Goal: Transaction & Acquisition: Purchase product/service

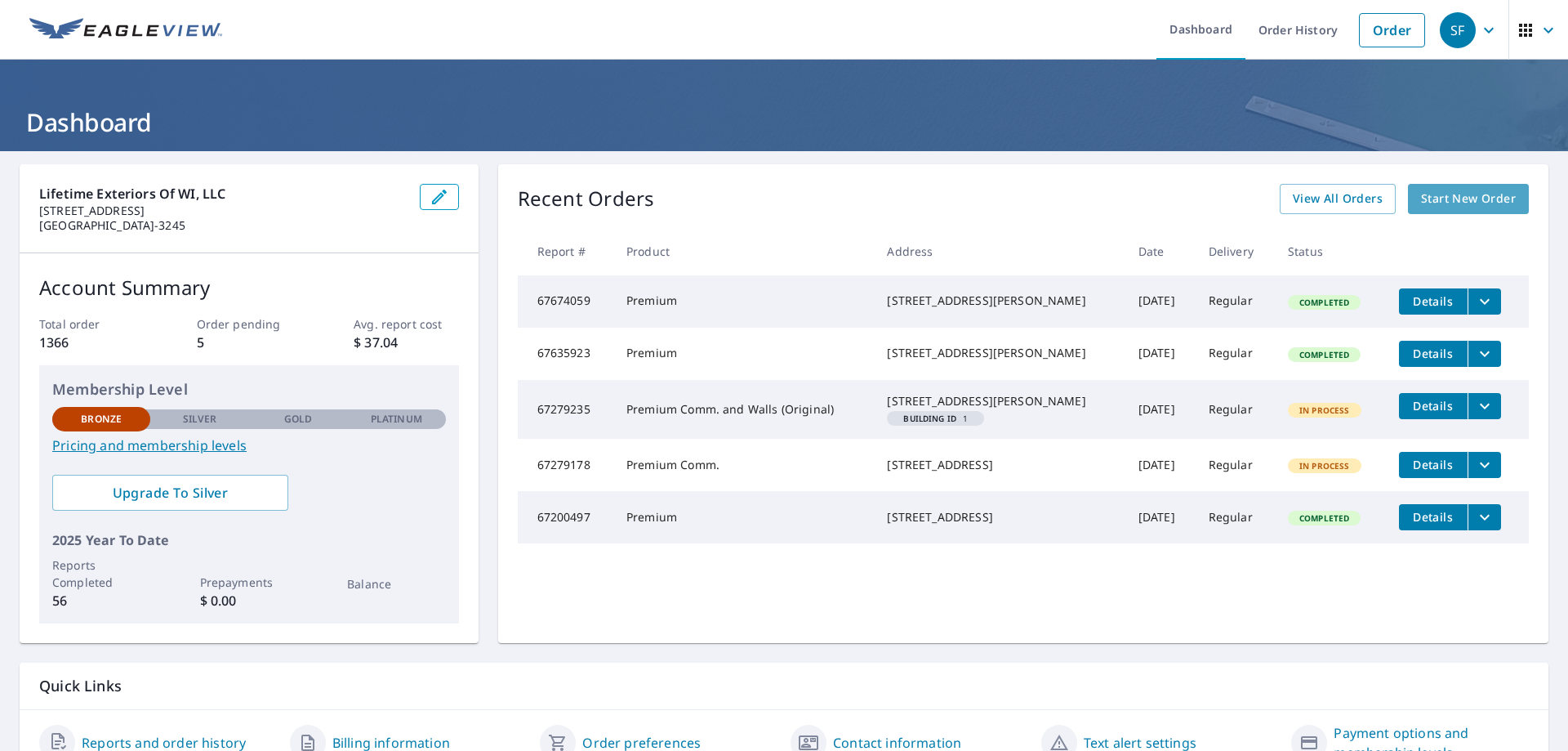
click at [1430, 199] on span "Start New Order" at bounding box center [1468, 199] width 95 height 21
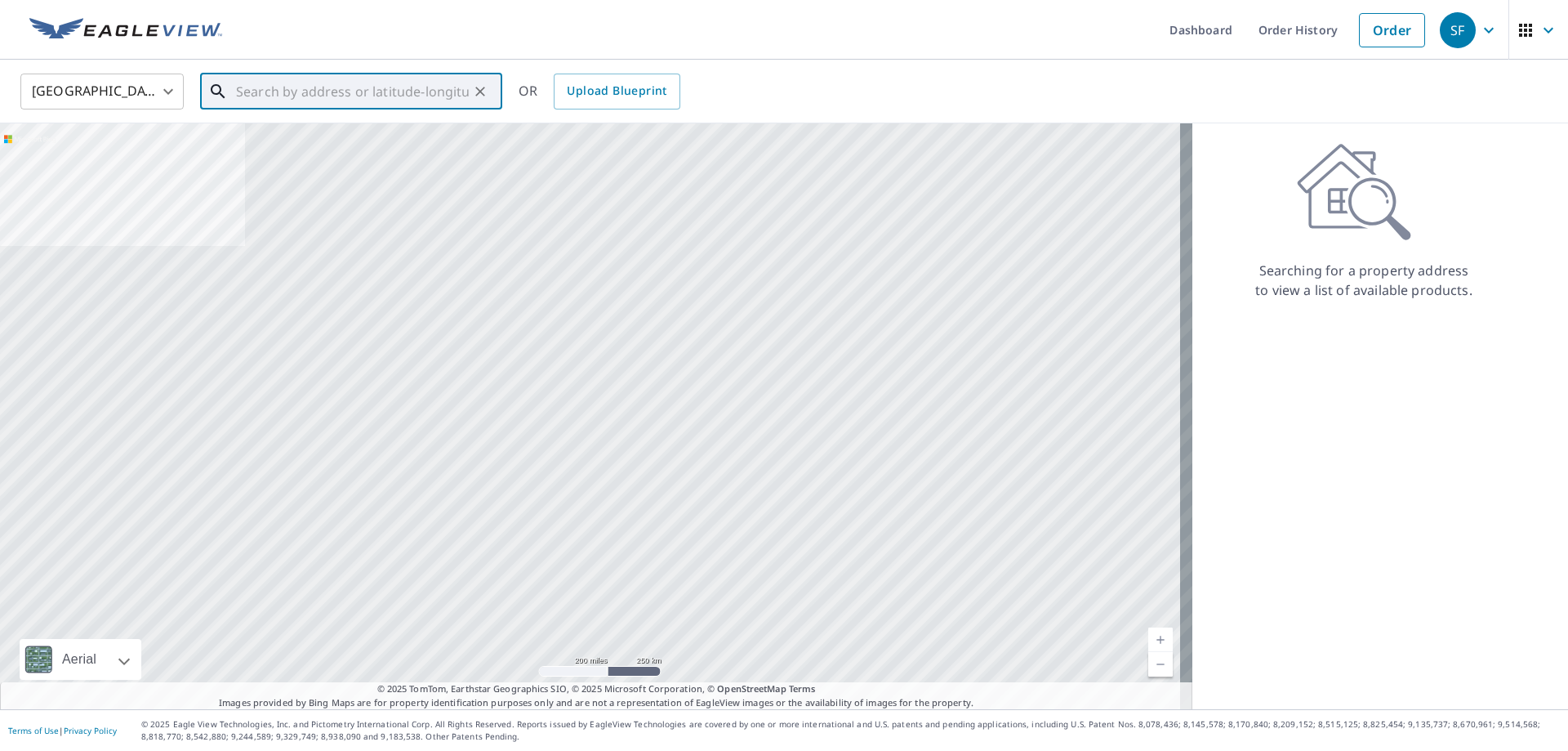
click at [312, 89] on input "text" at bounding box center [352, 91] width 233 height 46
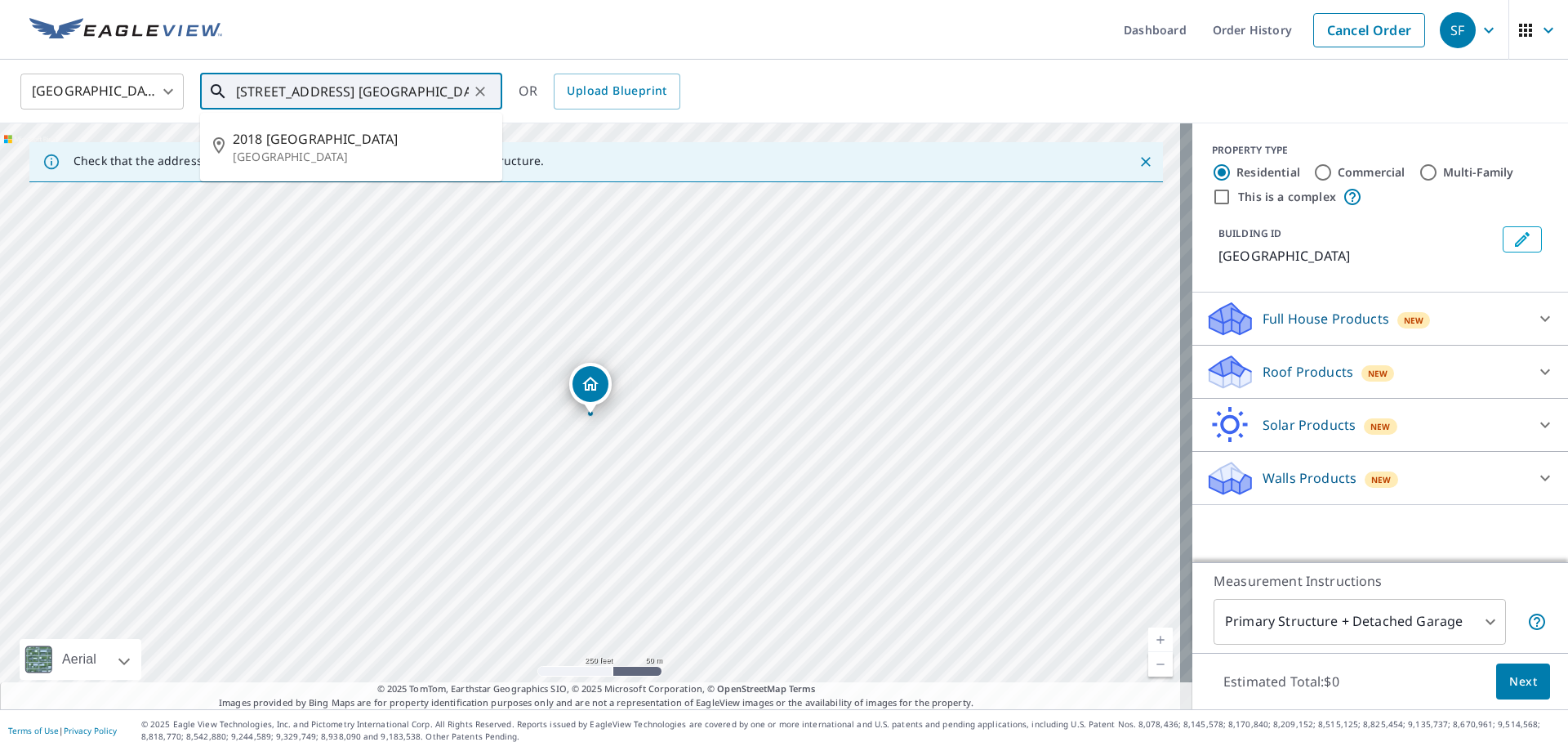
click at [257, 90] on input "[STREET_ADDRESS] [GEOGRAPHIC_DATA]" at bounding box center [352, 91] width 233 height 46
click at [266, 137] on span "[STREET_ADDRESS]" at bounding box center [361, 139] width 256 height 20
type input "[STREET_ADDRESS]"
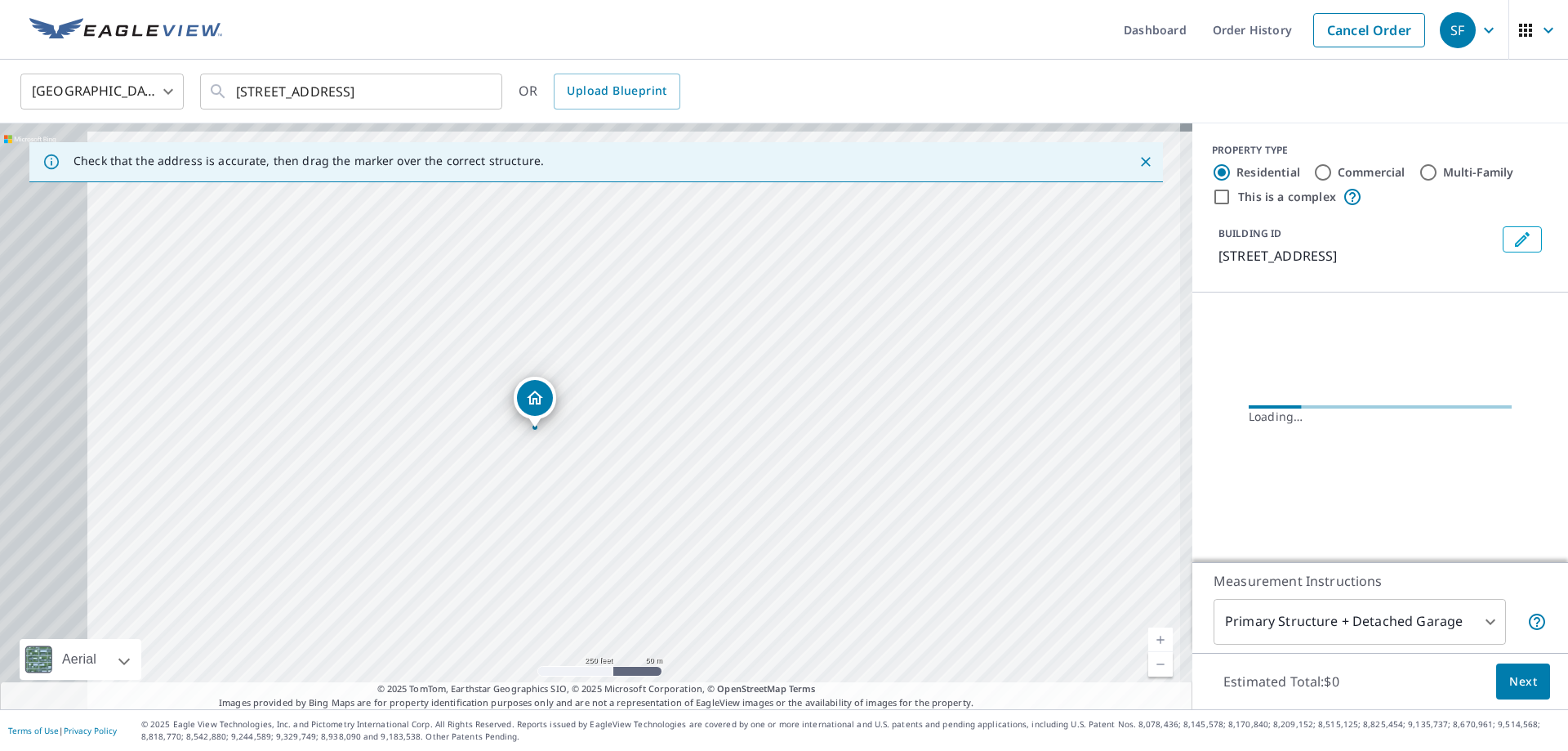
drag, startPoint x: 885, startPoint y: 424, endPoint x: 895, endPoint y: 424, distance: 10.0
click at [895, 424] on div "[STREET_ADDRESS]" at bounding box center [596, 416] width 1192 height 586
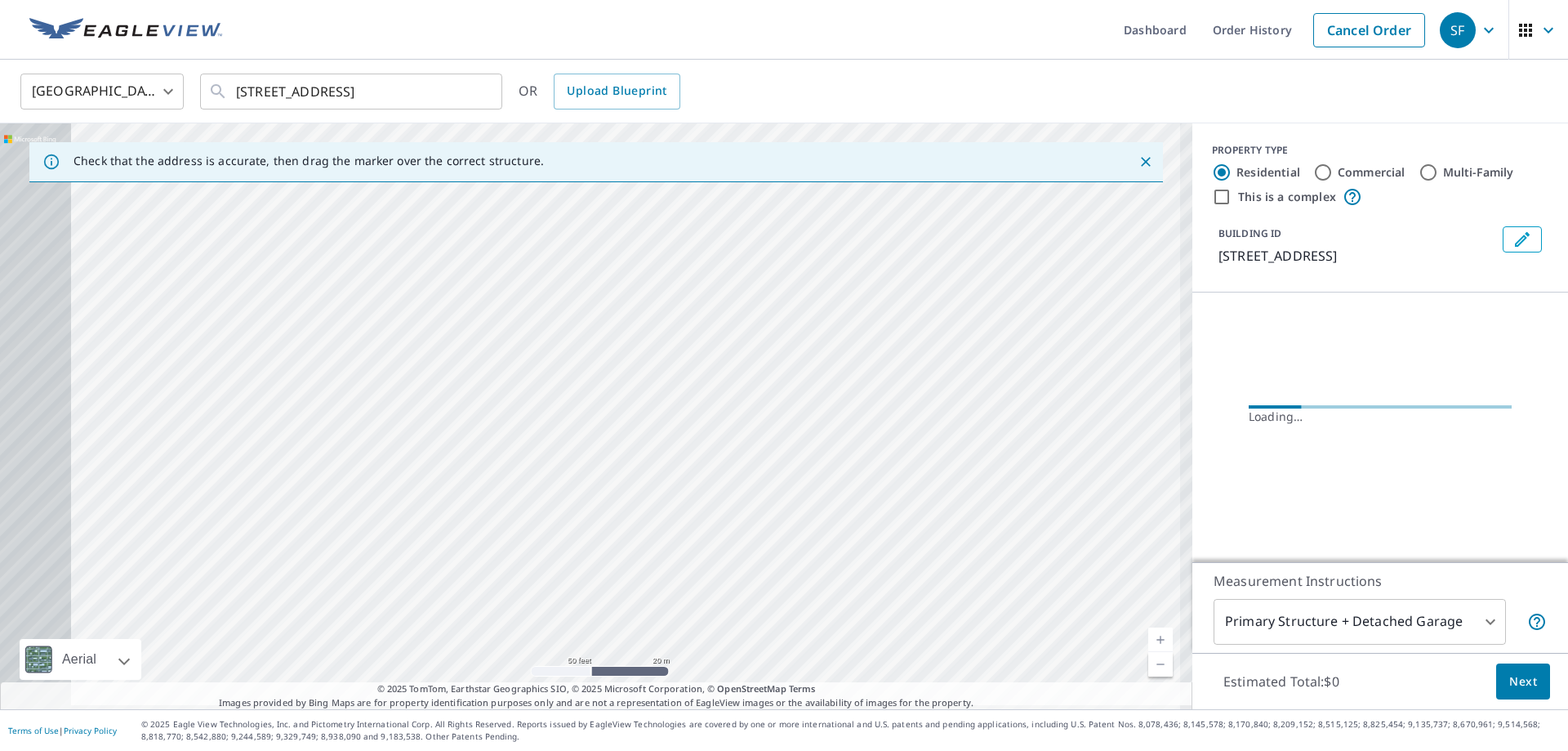
drag, startPoint x: 871, startPoint y: 390, endPoint x: 1096, endPoint y: 390, distance: 225.0
click at [1124, 385] on div "[STREET_ADDRESS]" at bounding box center [596, 416] width 1192 height 586
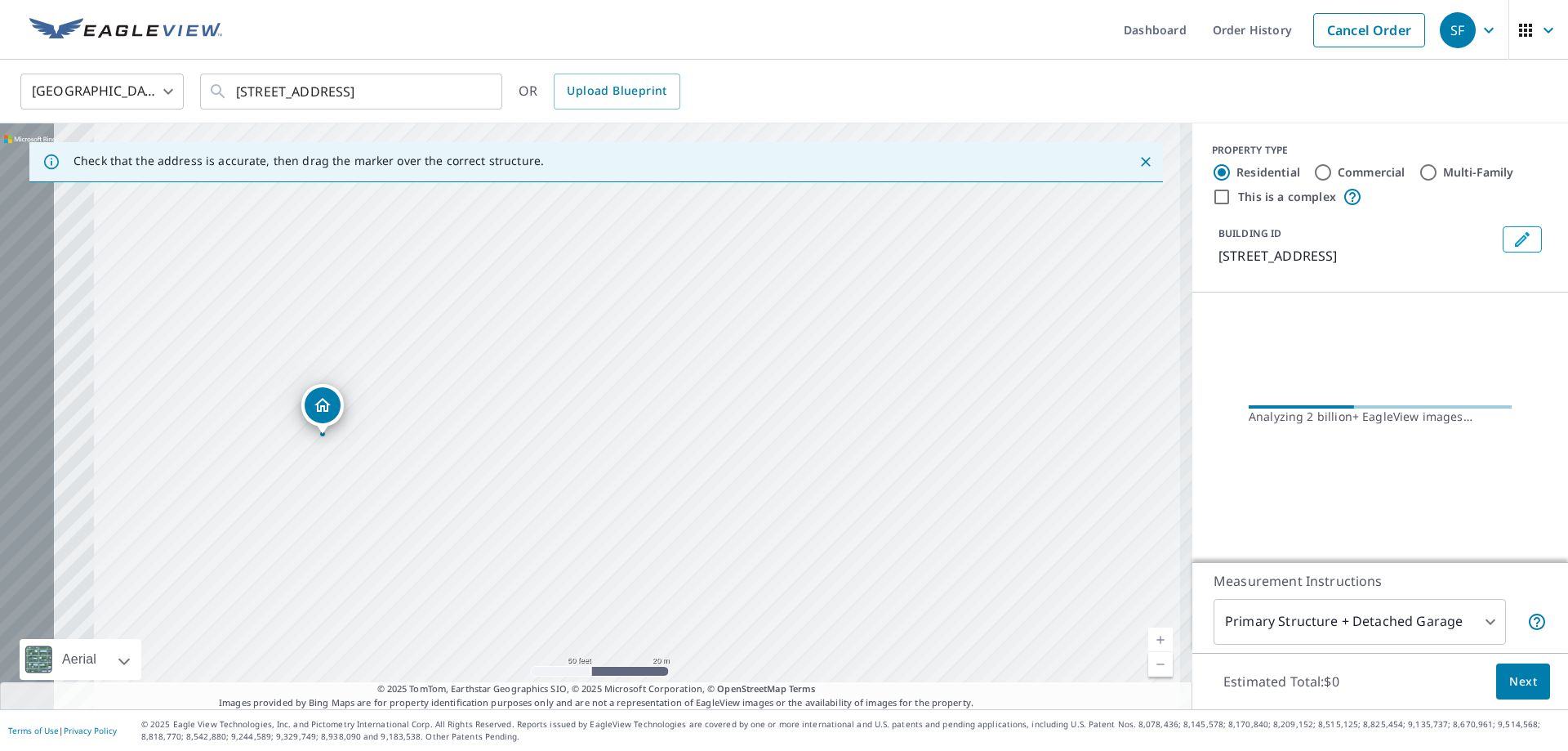
click at [990, 403] on div "[STREET_ADDRESS]" at bounding box center [596, 416] width 1192 height 586
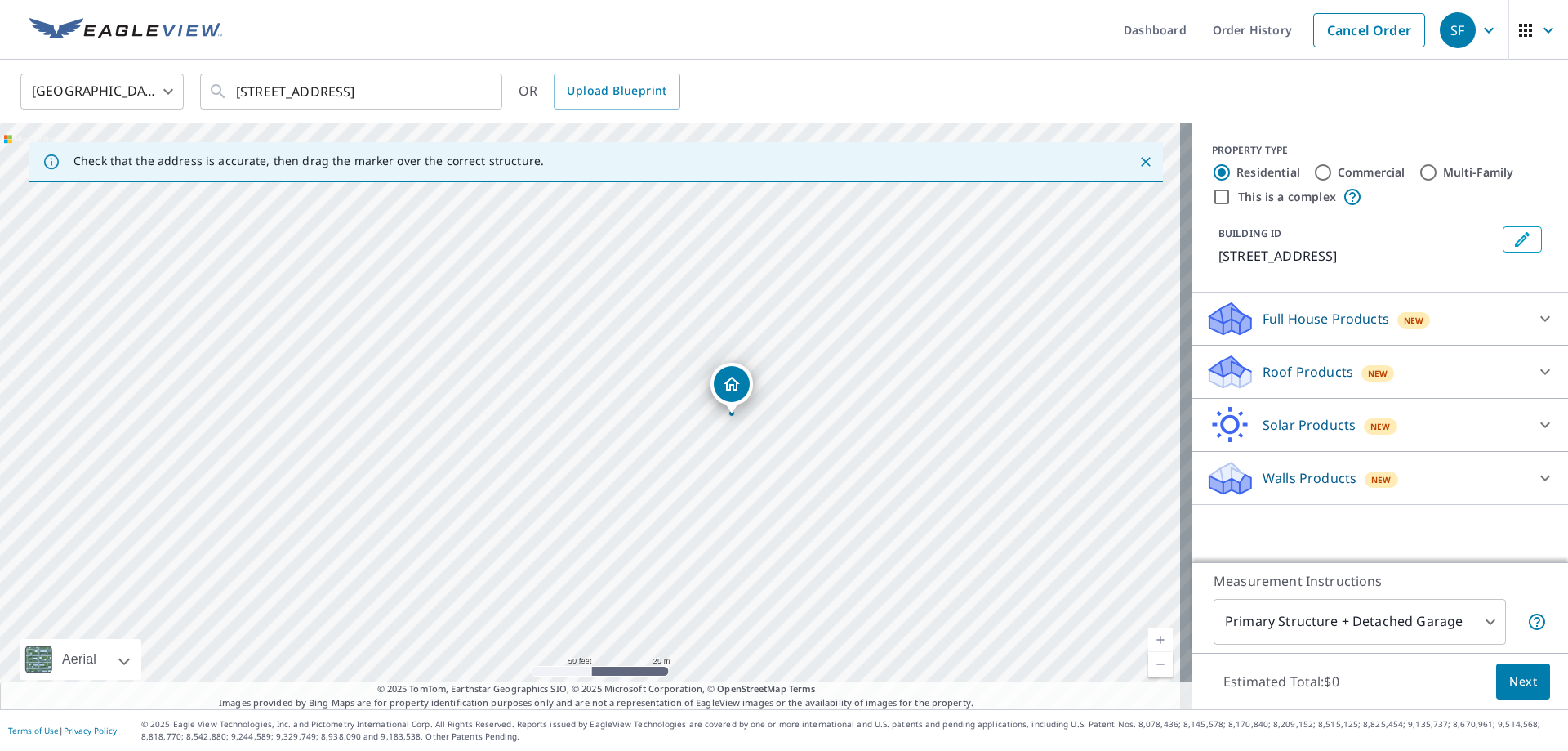
click at [751, 414] on div "[STREET_ADDRESS]" at bounding box center [596, 416] width 1192 height 586
drag, startPoint x: 596, startPoint y: 444, endPoint x: 345, endPoint y: 426, distance: 251.6
click at [345, 426] on div "[STREET_ADDRESS]" at bounding box center [596, 416] width 1192 height 586
click at [1231, 368] on icon at bounding box center [1230, 366] width 42 height 21
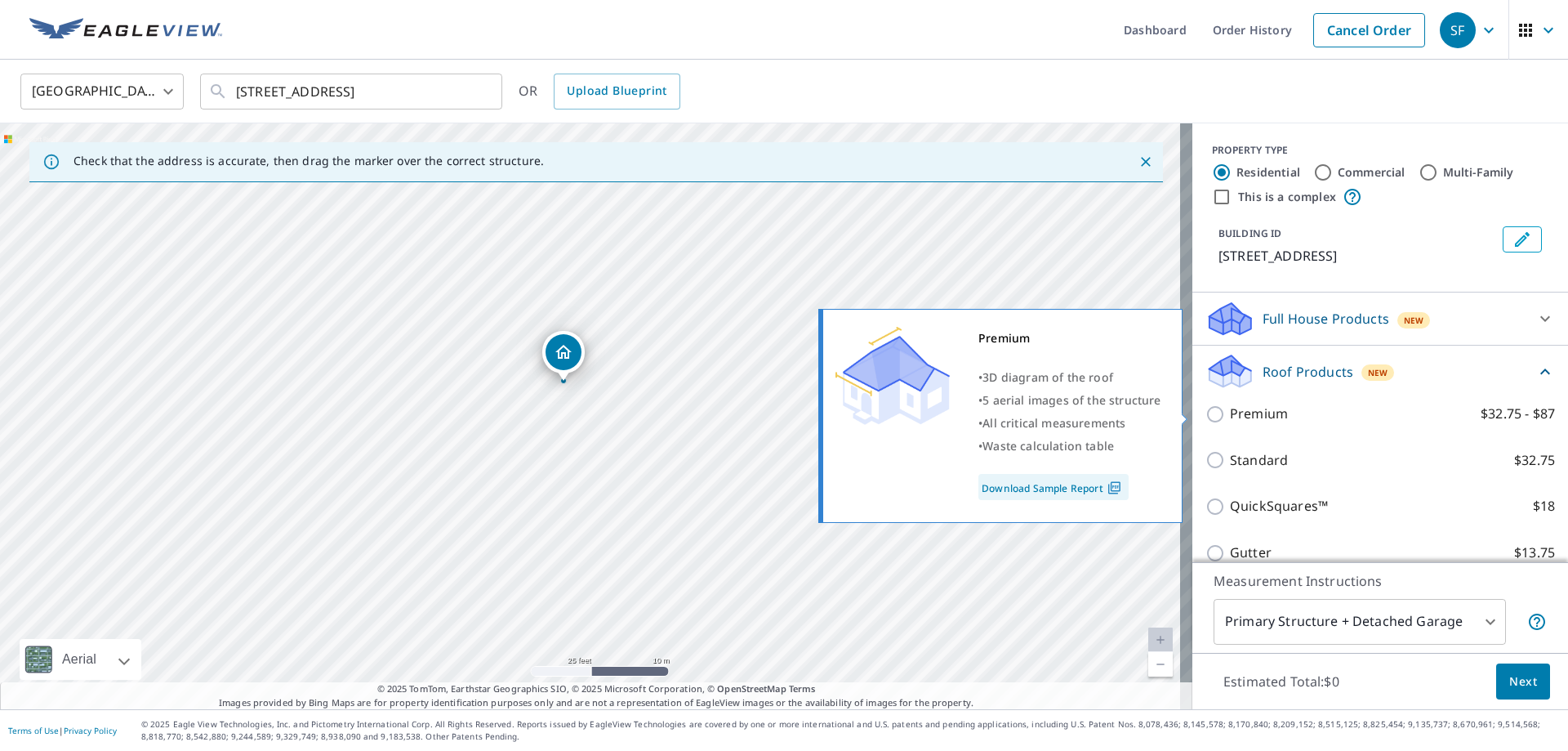
click at [1208, 413] on input "Premium $32.75 - $87" at bounding box center [1217, 414] width 24 height 20
checkbox input "true"
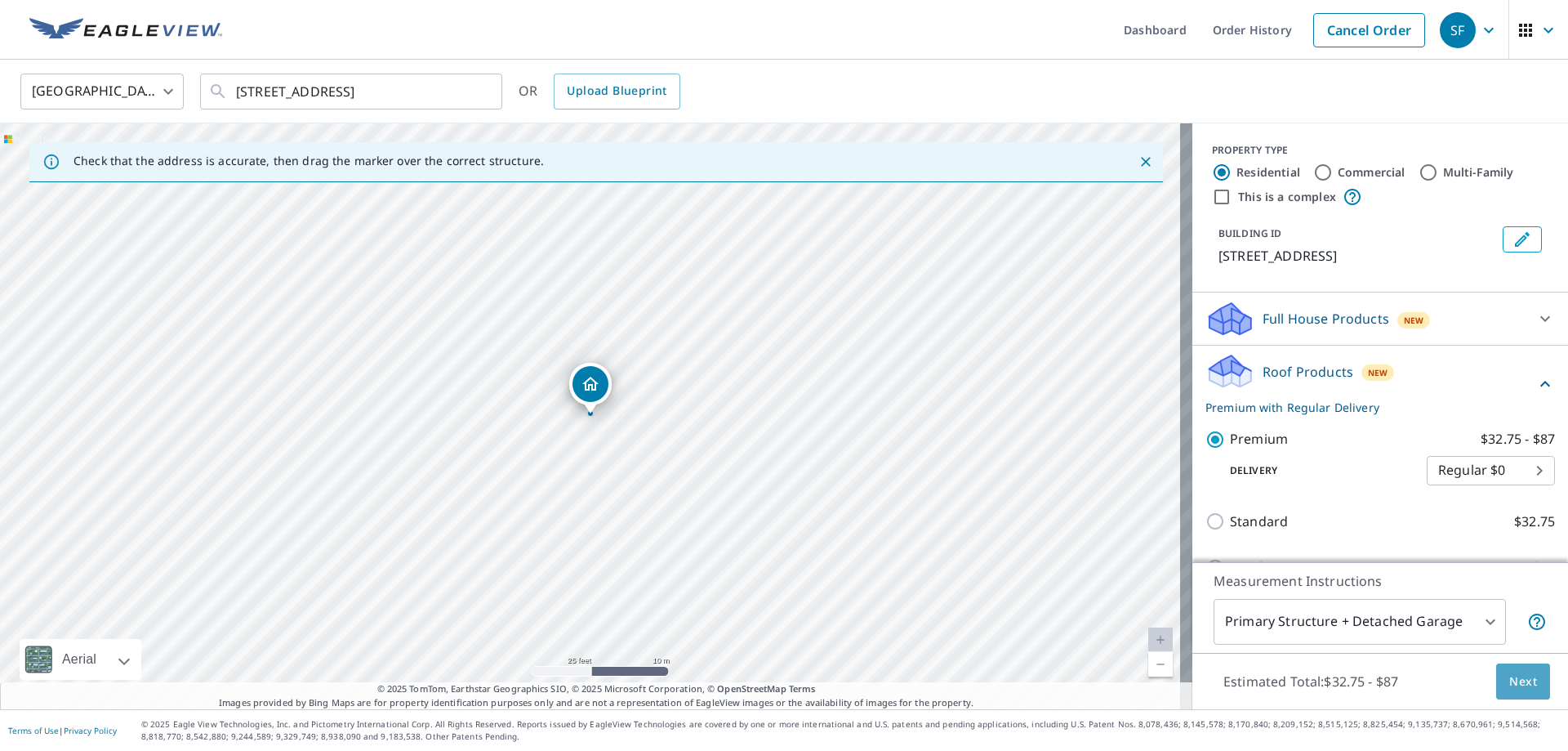
click at [1509, 682] on span "Next" at bounding box center [1523, 681] width 28 height 21
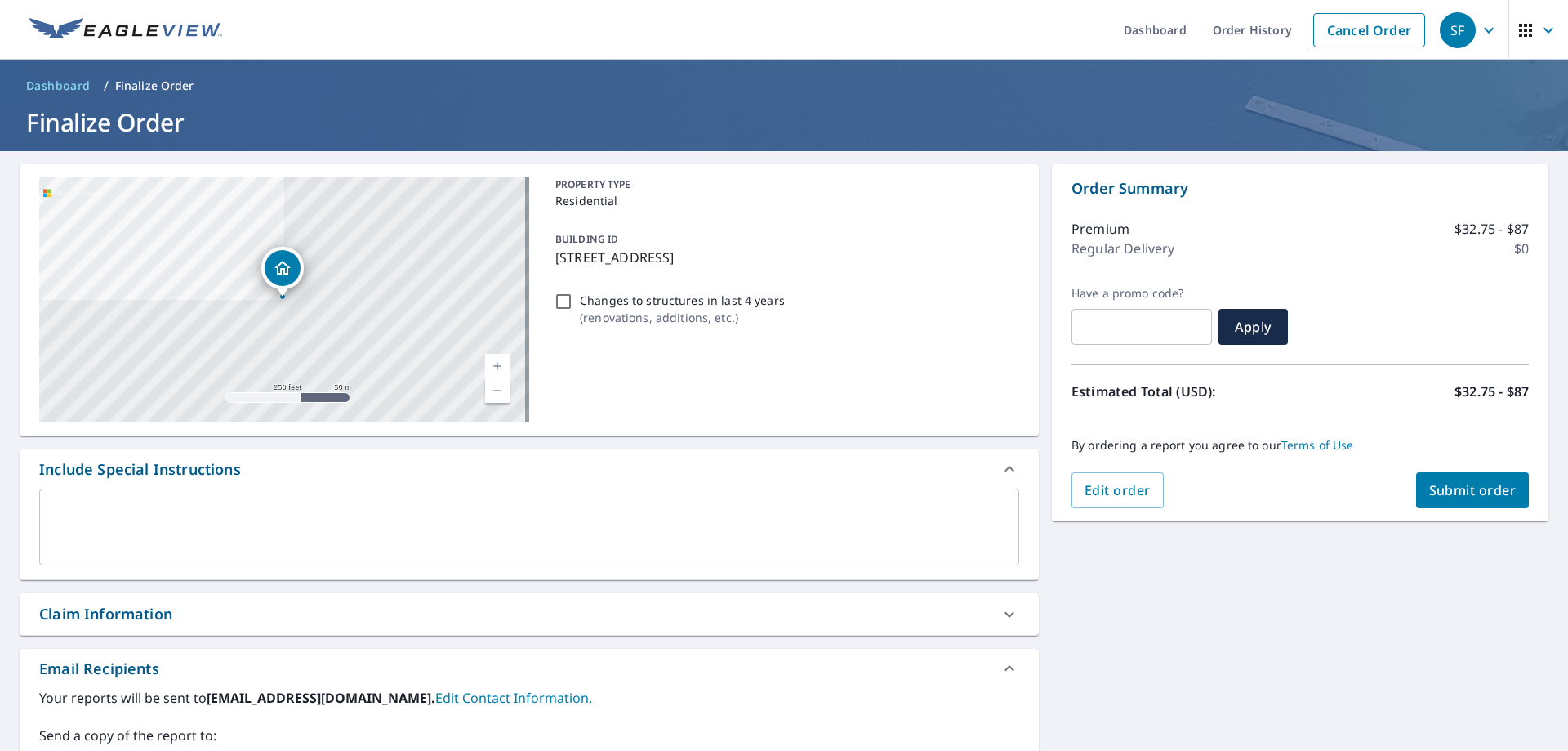
click at [1455, 493] on span "Submit order" at bounding box center [1472, 490] width 88 height 18
checkbox input "true"
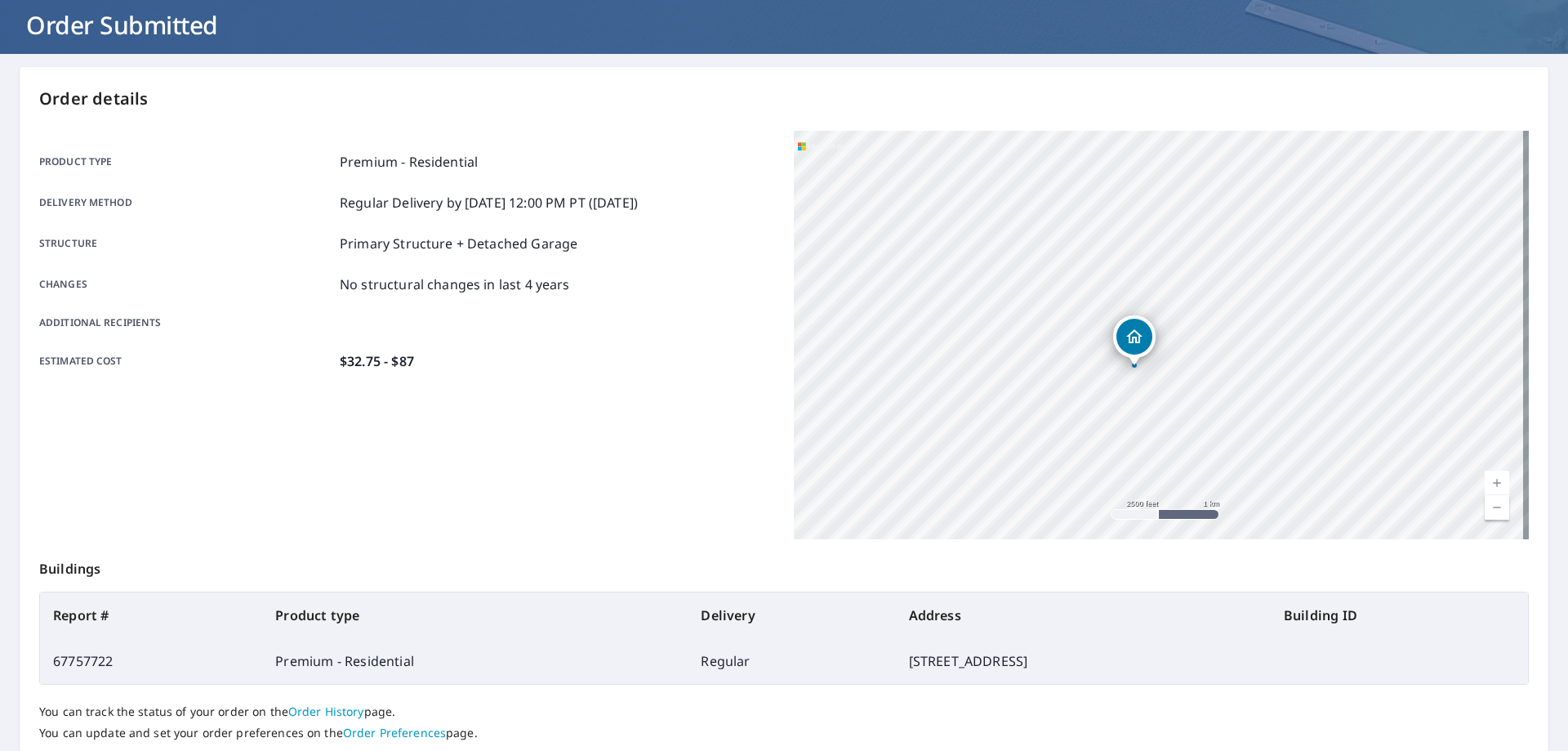
scroll to position [210, 0]
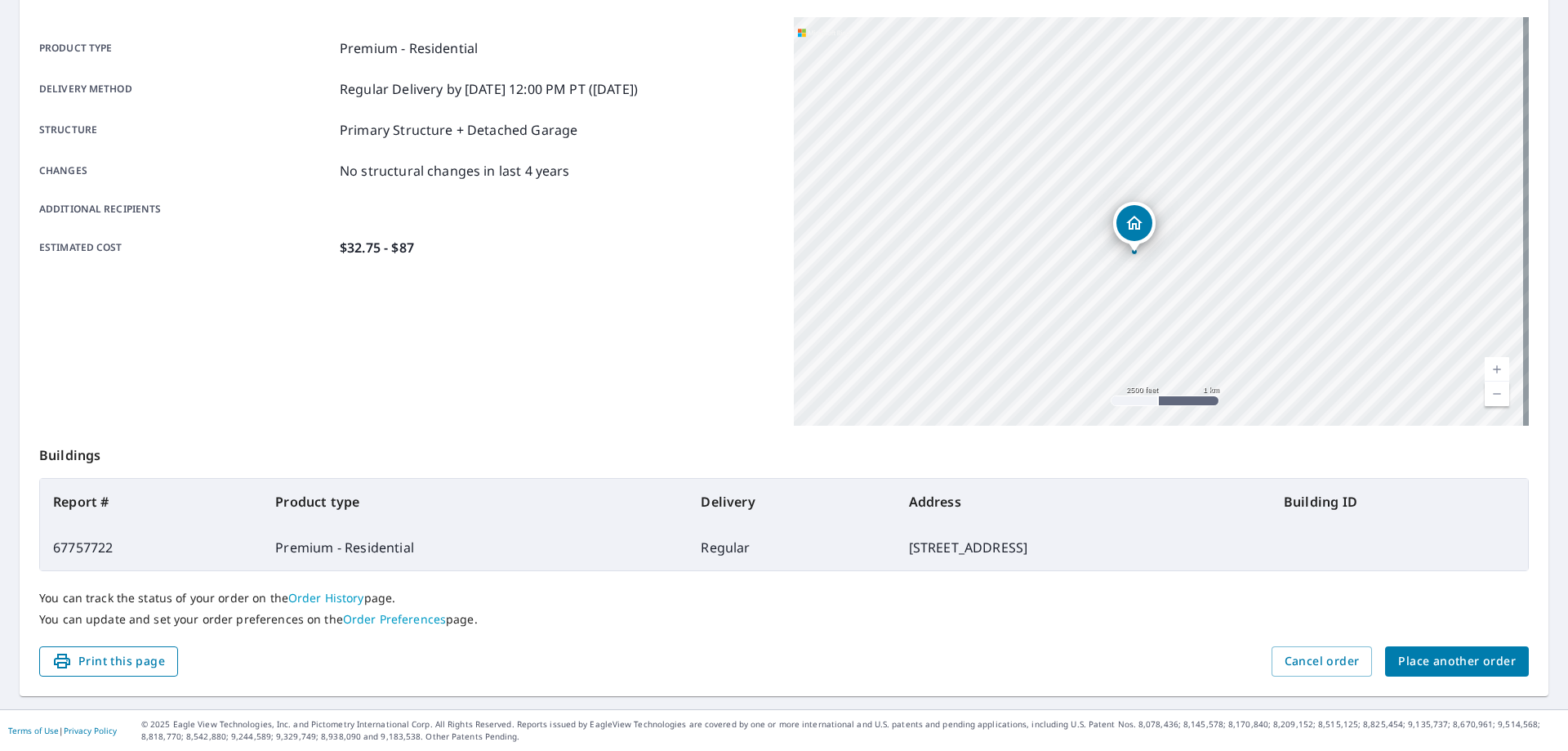
click at [94, 660] on span "Print this page" at bounding box center [108, 661] width 113 height 21
